Goal: Task Accomplishment & Management: Complete application form

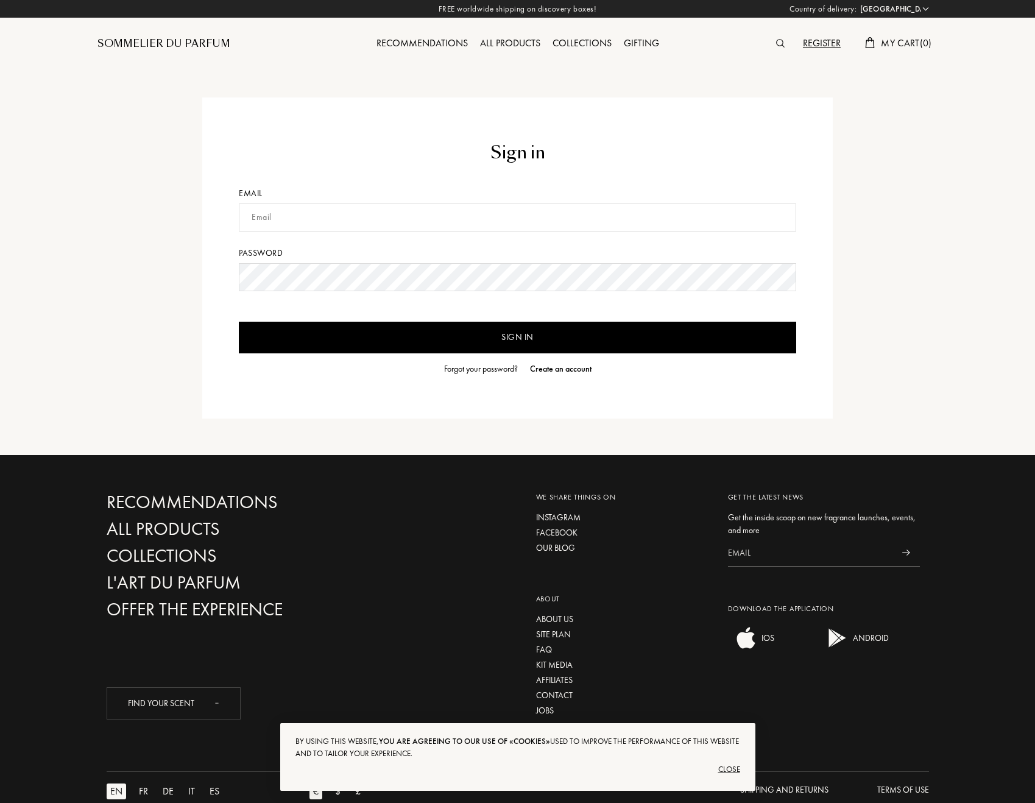
select select "NL"
click at [410, 209] on input "text" at bounding box center [517, 217] width 557 height 28
type input "[EMAIL_ADDRESS][DOMAIN_NAME]"
click at [527, 339] on input "Sign in" at bounding box center [517, 338] width 557 height 32
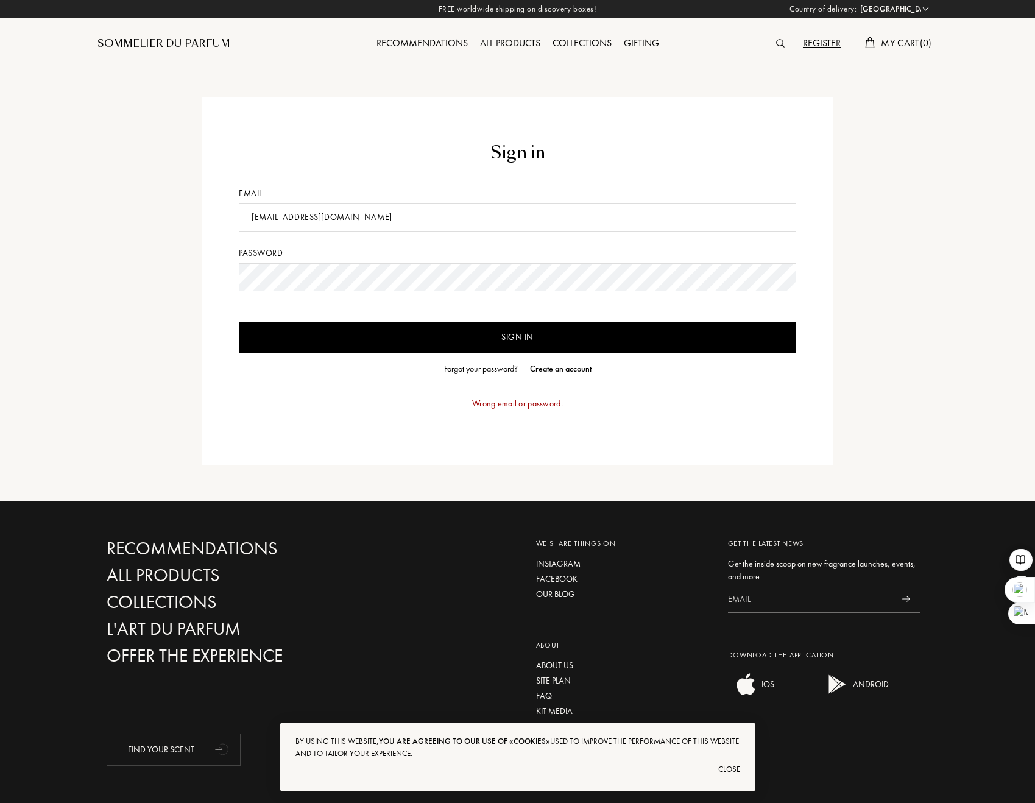
click at [504, 371] on div "Forgot your password?" at bounding box center [481, 368] width 74 height 13
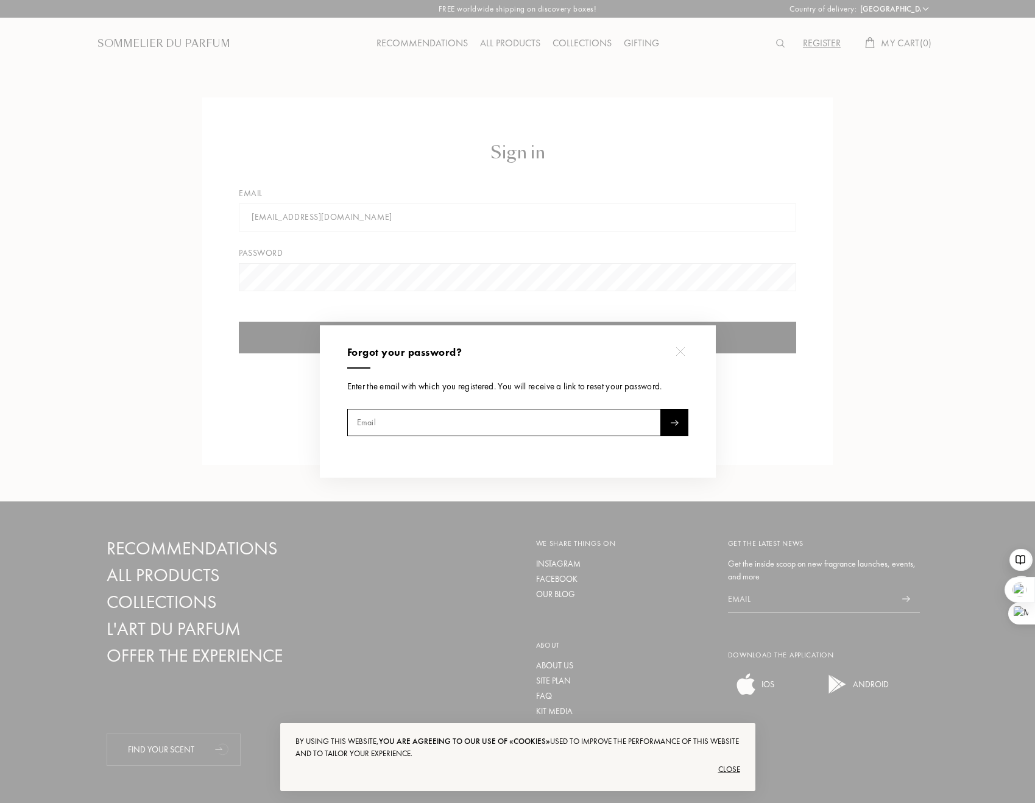
click at [446, 413] on input "text" at bounding box center [504, 422] width 314 height 27
type input "[EMAIL_ADDRESS][DOMAIN_NAME]"
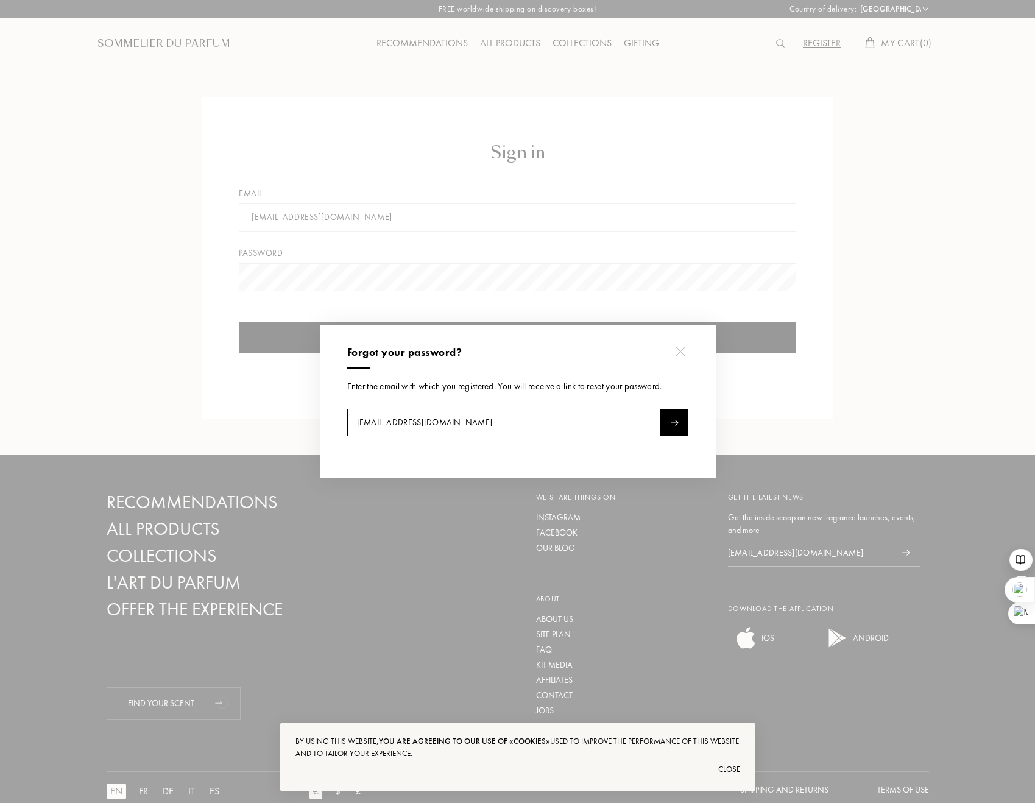
click at [665, 425] on div at bounding box center [674, 422] width 27 height 27
click at [809, 422] on div at bounding box center [519, 401] width 1038 height 803
